Goal: Go to known website: Access a specific website the user already knows

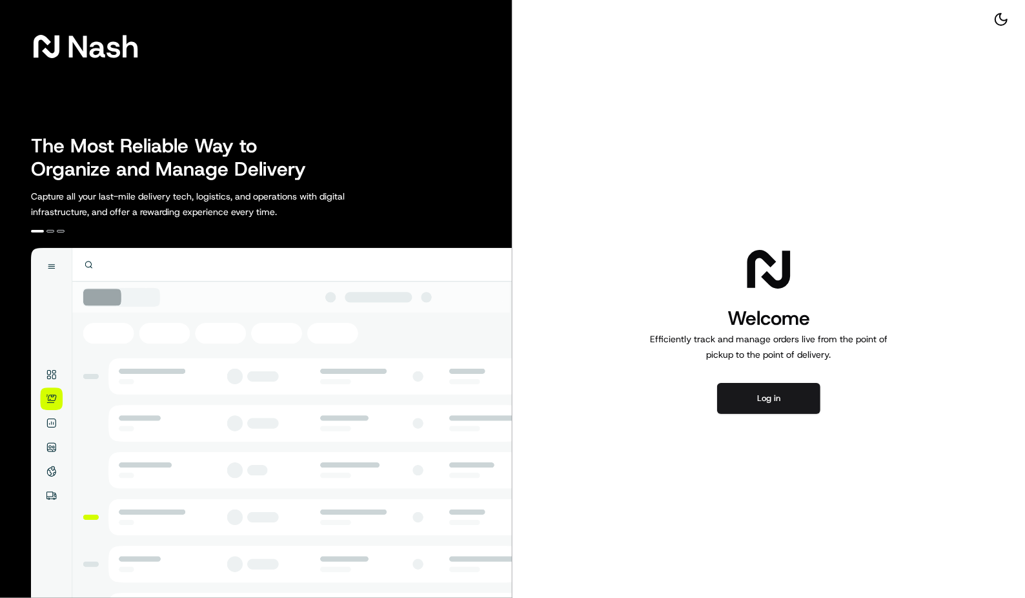
click at [763, 415] on div "Welcome Efficiently track and manage orders live from the point of pickup to th…" at bounding box center [769, 328] width 513 height 657
click at [763, 400] on button "Log in" at bounding box center [768, 398] width 103 height 31
